Goal: Information Seeking & Learning: Compare options

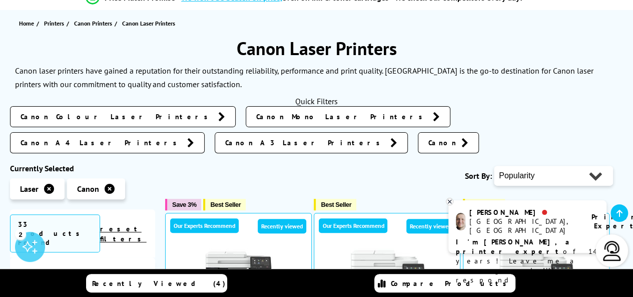
click at [88, 119] on span "Canon Colour Laser Printers" at bounding box center [117, 117] width 193 height 10
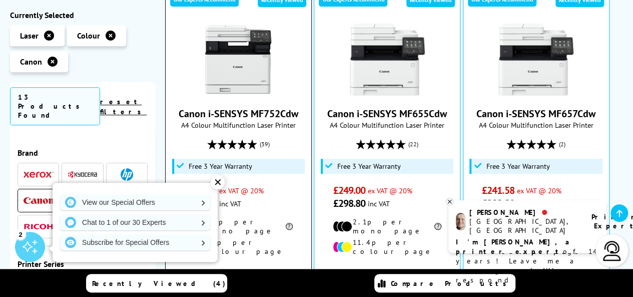
scroll to position [400, 0]
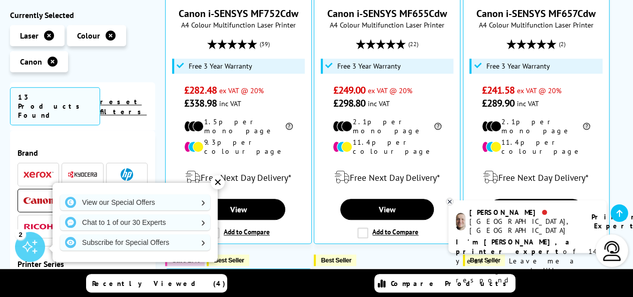
click at [211, 183] on div "✕" at bounding box center [218, 182] width 14 height 14
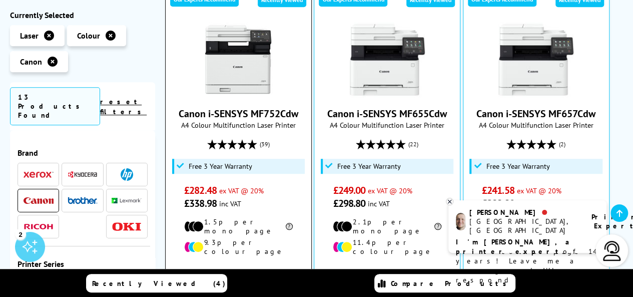
scroll to position [350, 0]
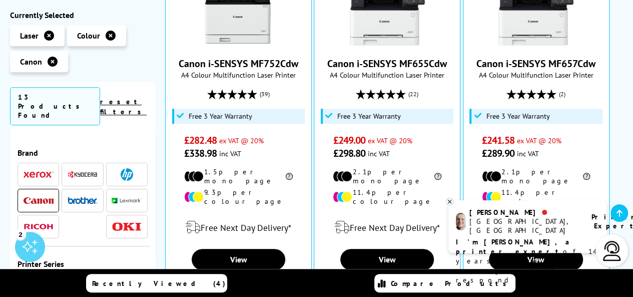
click at [454, 202] on div "Ashley Manchester, UK Printer Expert I'm Ashley, a printer expert of 14 years! …" at bounding box center [528, 226] width 158 height 53
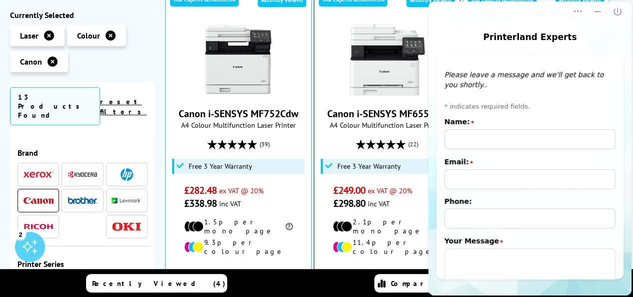
scroll to position [250, 0]
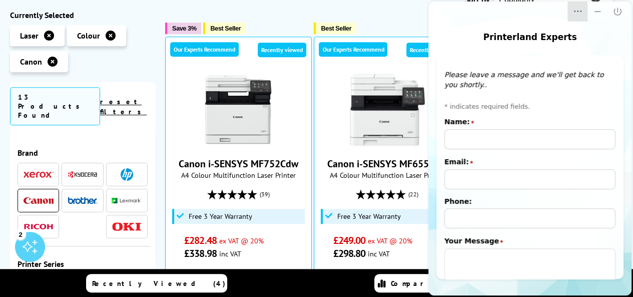
click at [581, 12] on icon "Dropdown Menu" at bounding box center [581, 12] width 2 height 2
click at [594, 15] on icon "Minimize" at bounding box center [598, 12] width 10 height 10
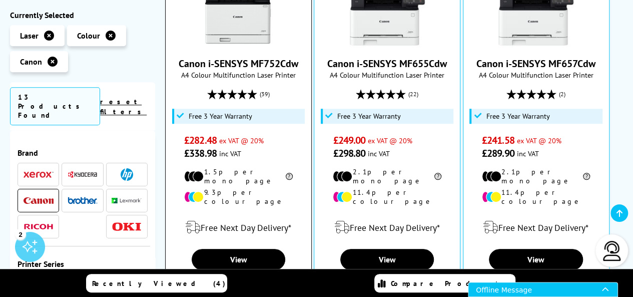
scroll to position [400, 0]
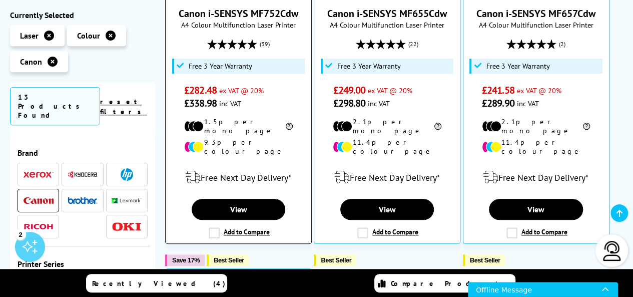
click at [209, 227] on label "Add to Compare" at bounding box center [239, 232] width 61 height 11
click at [0, 0] on input "Add to Compare" at bounding box center [0, 0] width 0 height 0
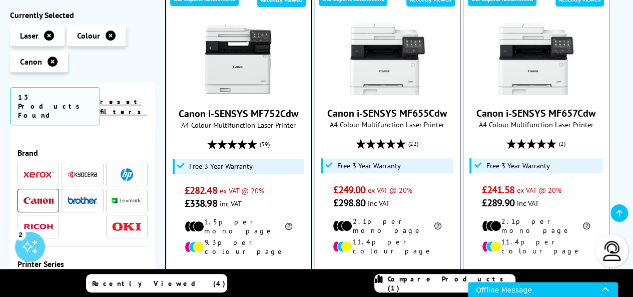
scroll to position [151, 0]
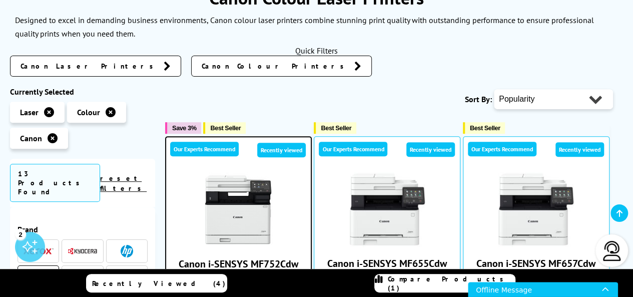
click at [533, 109] on div "Popularity Rating Price - Low to High Price - High to Low Running Costs - Low t…" at bounding box center [553, 99] width 119 height 25
click at [535, 102] on select "Popularity Rating Price - Low to High Price - High to Low Running Costs - Low t…" at bounding box center [553, 99] width 119 height 20
select select "Price Descending"
click at [494, 89] on select "Popularity Rating Price - Low to High Price - High to Low Running Costs - Low t…" at bounding box center [553, 99] width 119 height 20
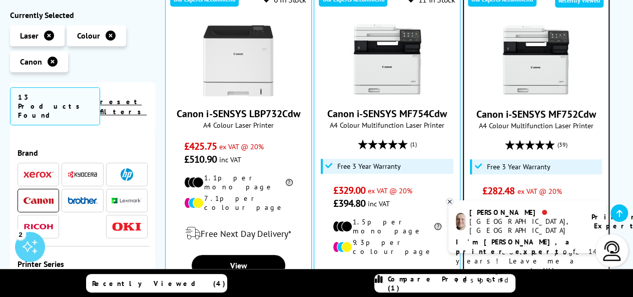
click at [455, 202] on div "Ashley Manchester, UK Printer Expert I'm Ashley, a printer expert of 14 years! …" at bounding box center [528, 226] width 158 height 53
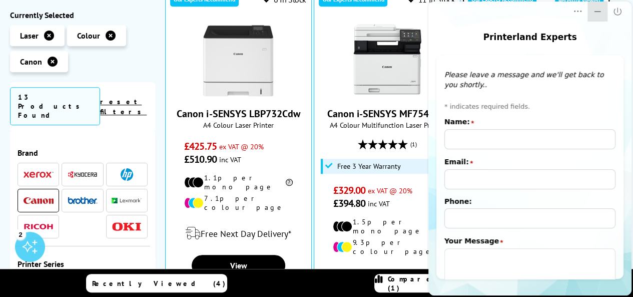
click at [599, 15] on icon "Minimize" at bounding box center [598, 12] width 10 height 10
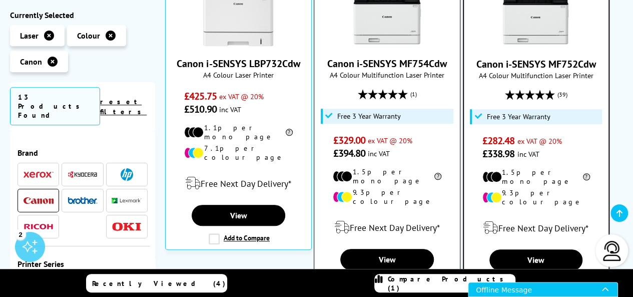
scroll to position [501, 0]
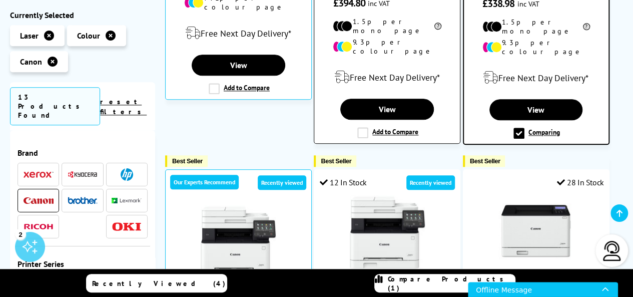
click at [364, 127] on label "Add to Compare" at bounding box center [387, 132] width 61 height 11
click at [0, 0] on input "Add to Compare" at bounding box center [0, 0] width 0 height 0
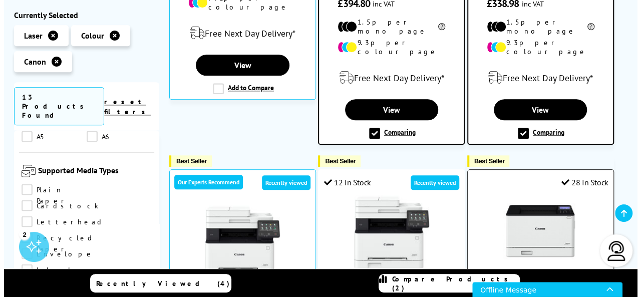
scroll to position [601, 0]
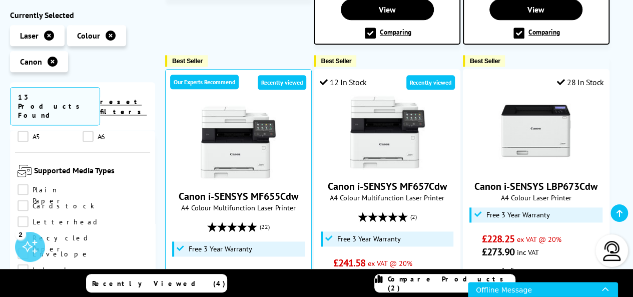
click at [434, 279] on span "Compare Products (2)" at bounding box center [451, 283] width 127 height 18
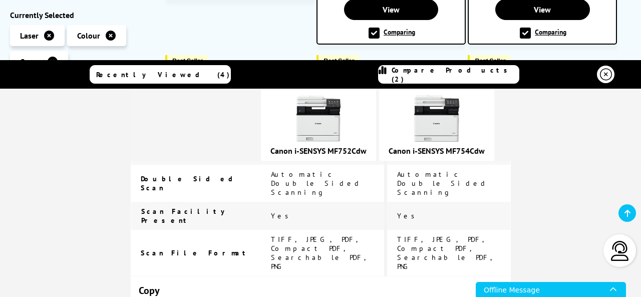
scroll to position [801, 0]
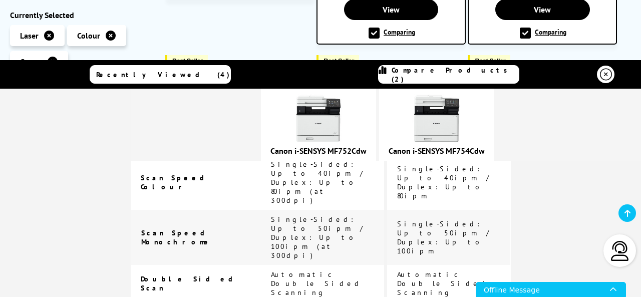
click at [330, 133] on img at bounding box center [318, 119] width 50 height 50
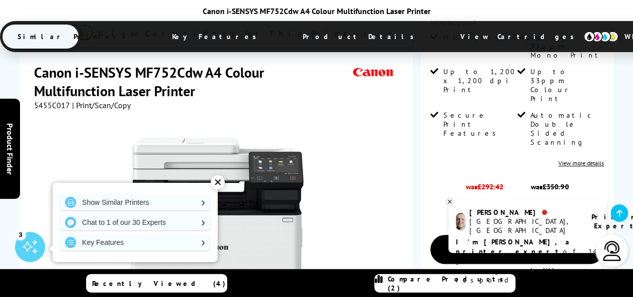
click at [221, 185] on div "✕" at bounding box center [218, 182] width 14 height 14
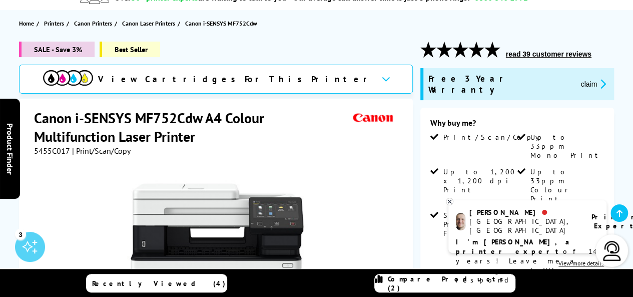
scroll to position [50, 0]
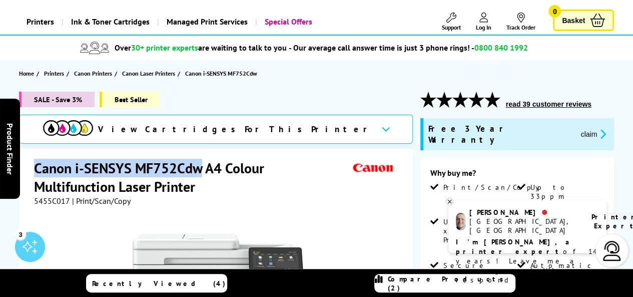
drag, startPoint x: 202, startPoint y: 170, endPoint x: 36, endPoint y: 164, distance: 165.8
click at [36, 164] on h1 "Canon i-SENSYS MF752Cdw A4 Colour Multifunction Laser Printer" at bounding box center [192, 177] width 316 height 37
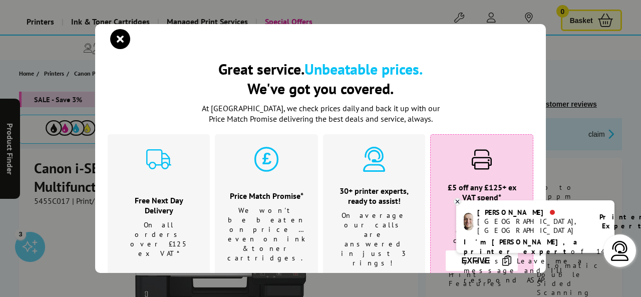
drag, startPoint x: 65, startPoint y: 165, endPoint x: 458, endPoint y: 201, distance: 394.2
click at [458, 201] on icon at bounding box center [457, 202] width 7 height 8
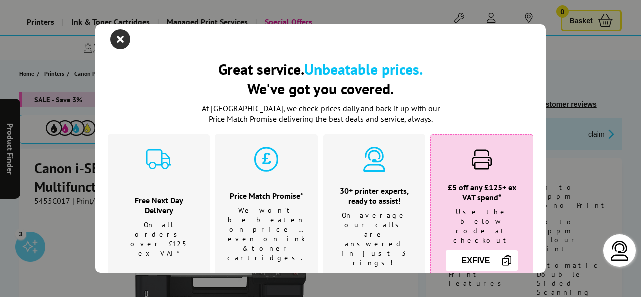
click at [119, 42] on icon "close modal" at bounding box center [120, 39] width 20 height 20
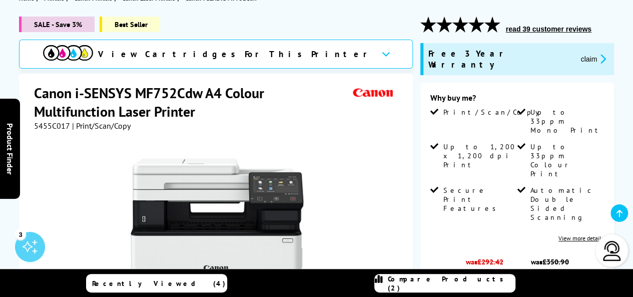
scroll to position [126, 0]
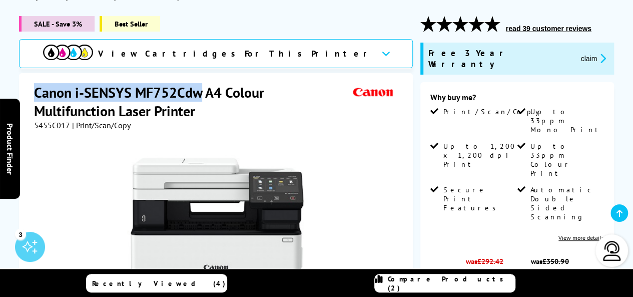
drag, startPoint x: 200, startPoint y: 93, endPoint x: 26, endPoint y: 97, distance: 174.8
click at [26, 97] on div "Canon i-SENSYS MF752Cdw A4 Colour Multifunction Laser Printer 5455C017 | Print/…" at bounding box center [216, 297] width 394 height 448
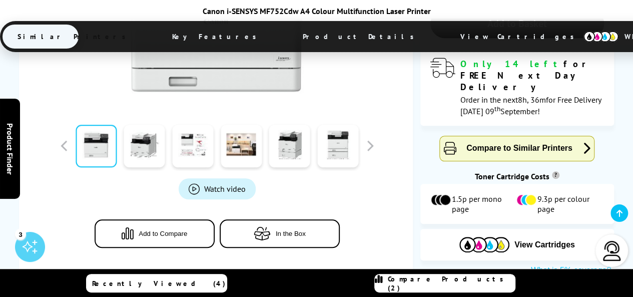
scroll to position [326, 0]
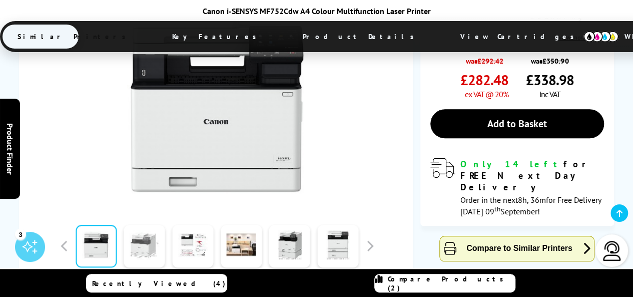
click at [145, 225] on link at bounding box center [144, 246] width 41 height 43
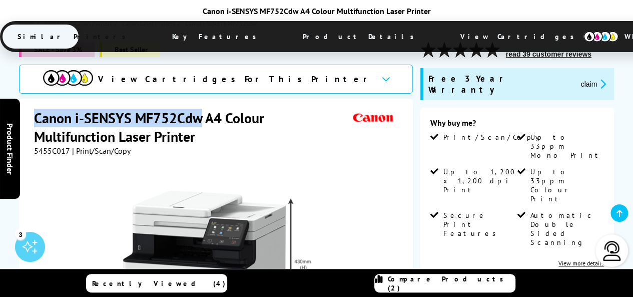
scroll to position [250, 0]
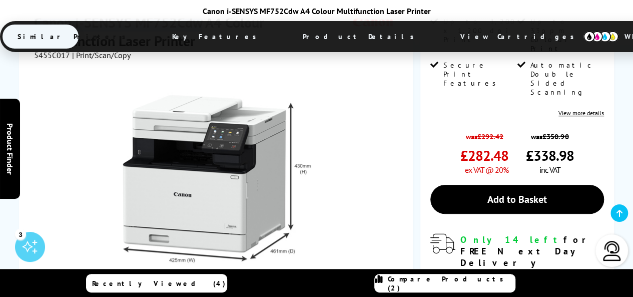
drag, startPoint x: 294, startPoint y: 117, endPoint x: 293, endPoint y: 110, distance: 7.2
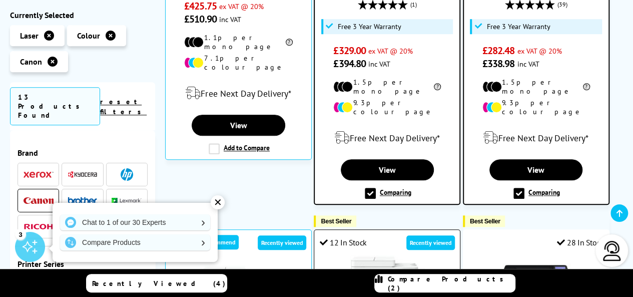
scroll to position [491, 0]
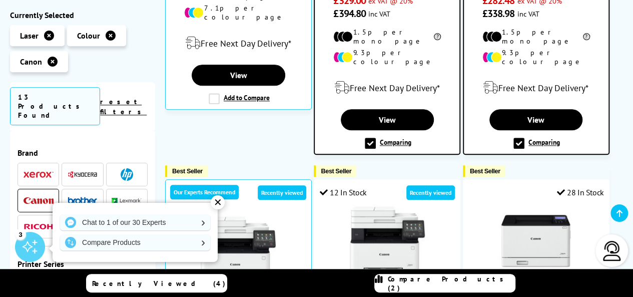
click at [458, 286] on span "Compare Products (2)" at bounding box center [451, 283] width 127 height 18
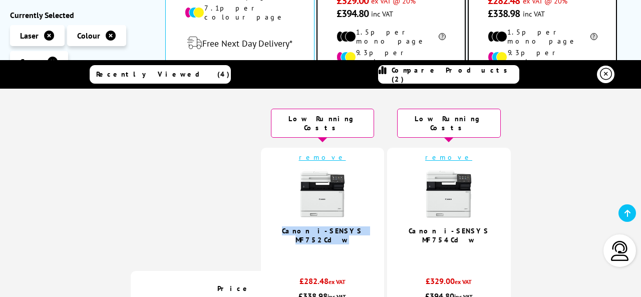
drag, startPoint x: 369, startPoint y: 221, endPoint x: 281, endPoint y: 222, distance: 87.6
click at [281, 222] on td "remove Canon i-SENSYS MF752Cdw 5.0 / 5" at bounding box center [322, 209] width 123 height 123
copy link "Canon i-SENSYS MF752Cdw"
click at [601, 76] on icon at bounding box center [606, 74] width 12 height 12
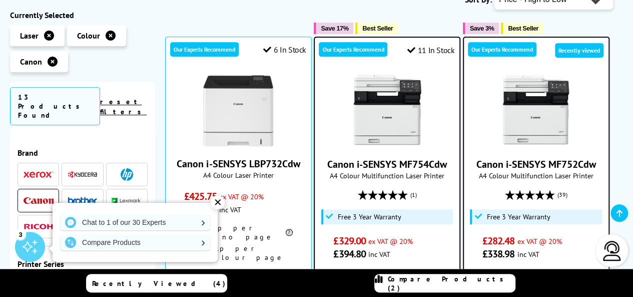
scroll to position [350, 0]
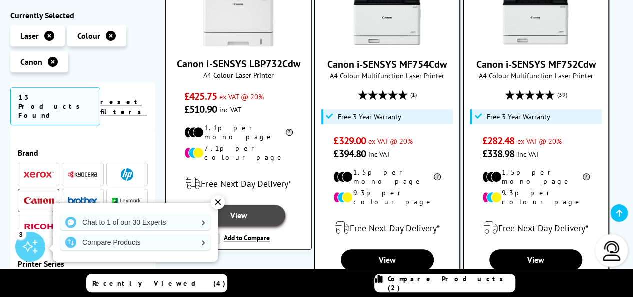
click at [224, 205] on link "View" at bounding box center [239, 215] width 94 height 21
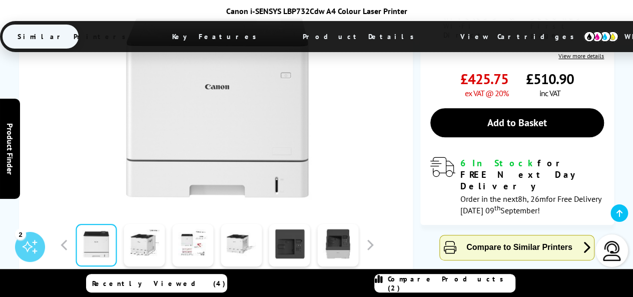
scroll to position [300, 0]
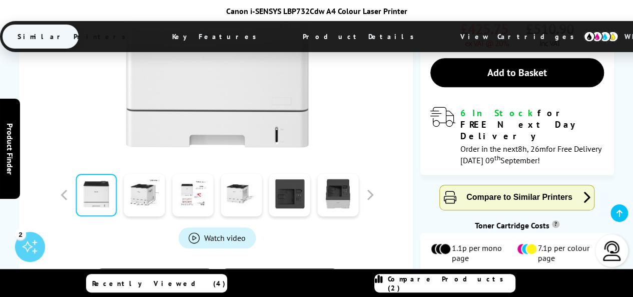
click at [493, 193] on span "Compare to Similar Printers" at bounding box center [520, 197] width 106 height 9
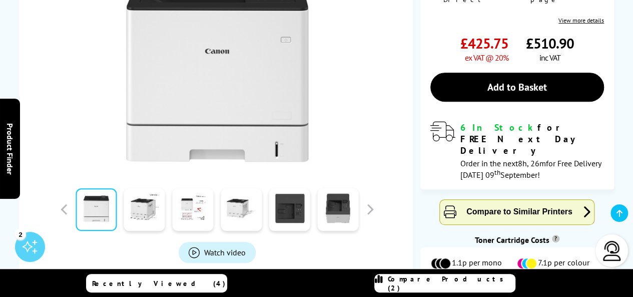
scroll to position [0, 0]
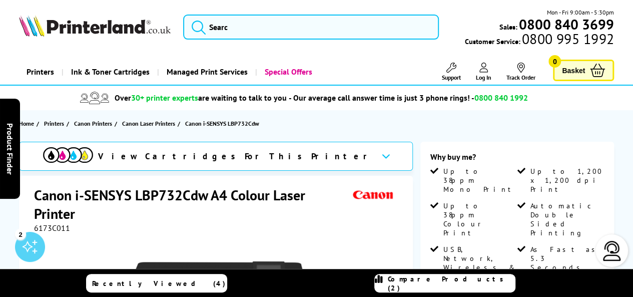
drag, startPoint x: 324, startPoint y: 139, endPoint x: 325, endPoint y: 133, distance: 6.1
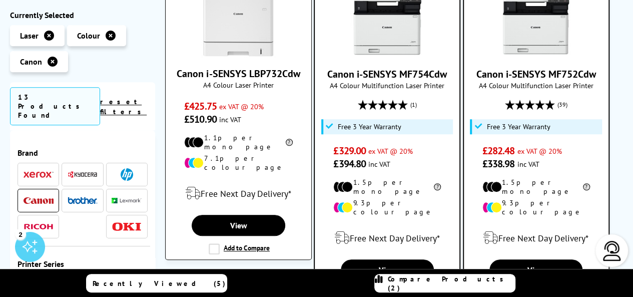
click at [211, 243] on label "Add to Compare" at bounding box center [239, 248] width 61 height 11
click at [0, 0] on input "Add to Compare" at bounding box center [0, 0] width 0 height 0
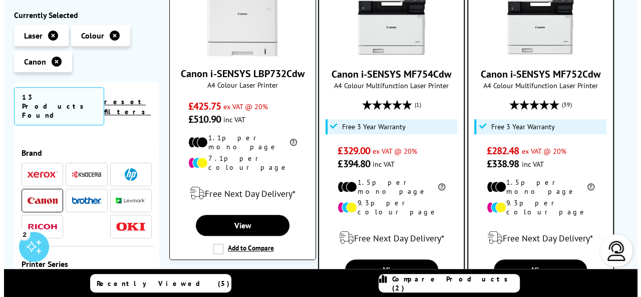
scroll to position [341, 0]
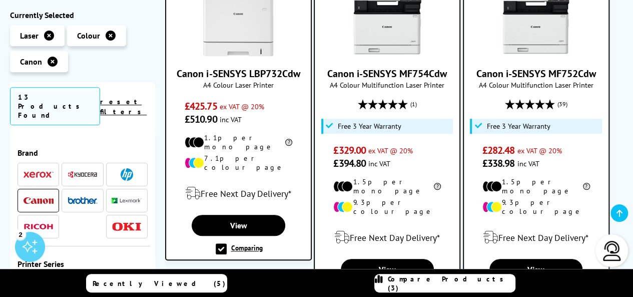
click at [455, 287] on span "Compare Products (3)" at bounding box center [451, 283] width 127 height 18
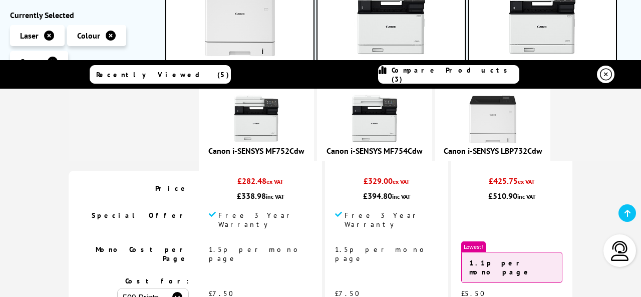
scroll to position [0, 0]
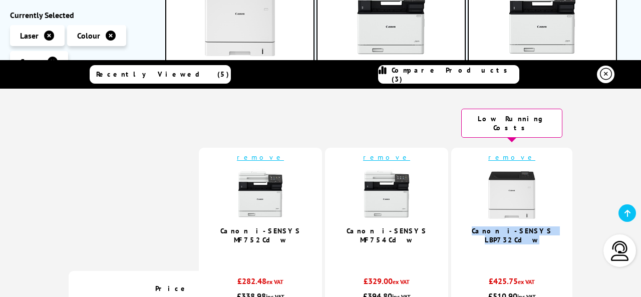
drag, startPoint x: 548, startPoint y: 222, endPoint x: 457, endPoint y: 221, distance: 91.1
click at [457, 221] on td "remove Canon i-SENSYS LBP732Cdw" at bounding box center [511, 209] width 121 height 123
copy link "Canon i-SENSYS LBP732Cdw"
